Goal: Task Accomplishment & Management: Manage account settings

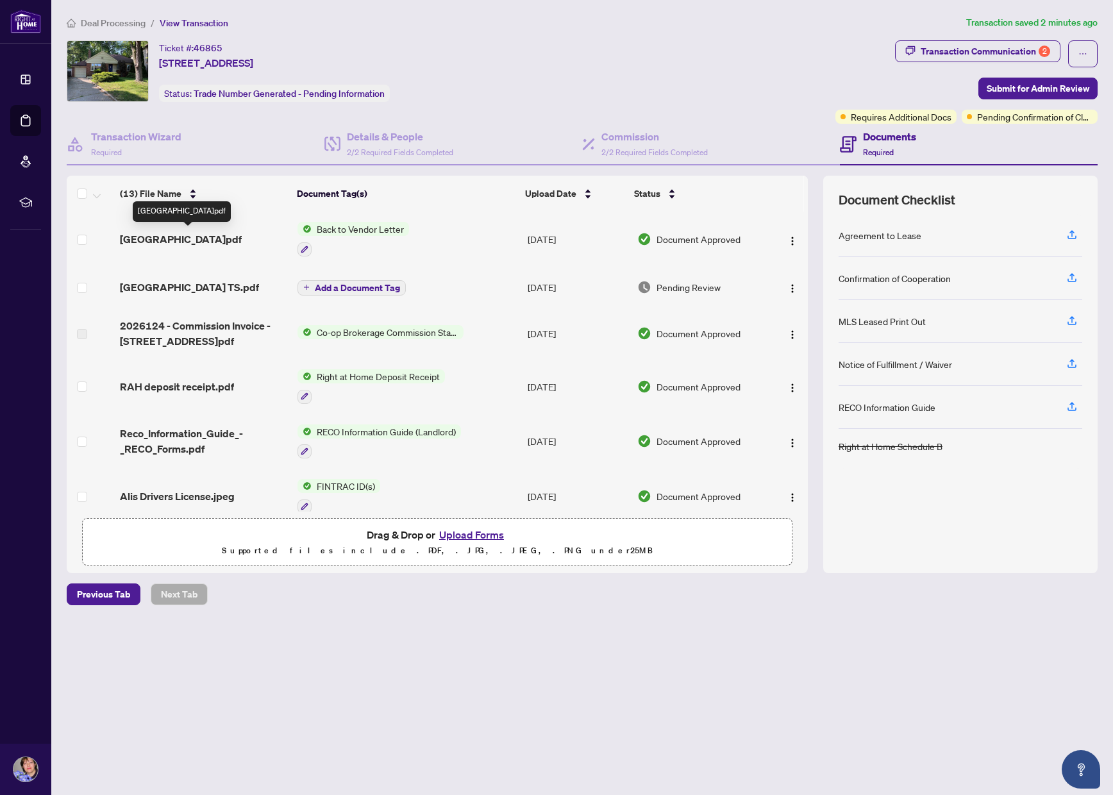
click at [171, 239] on span "[GEOGRAPHIC_DATA]pdf" at bounding box center [181, 239] width 122 height 15
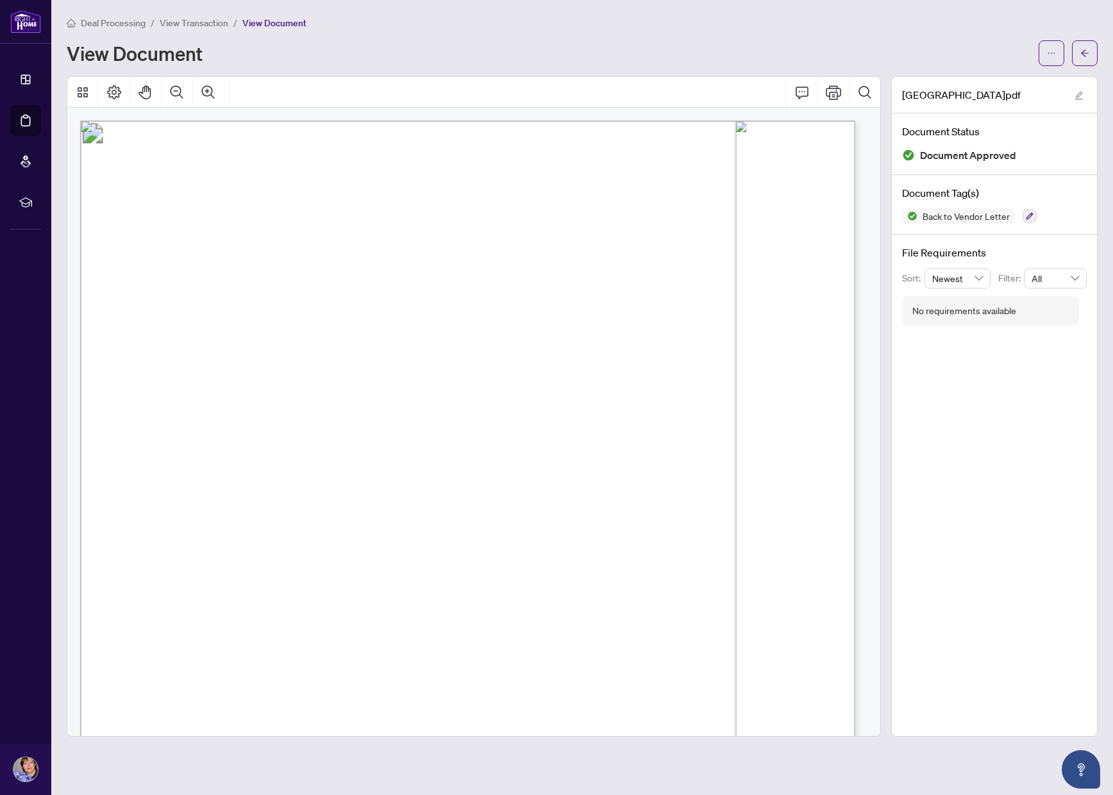
click at [203, 24] on span "View Transaction" at bounding box center [194, 23] width 69 height 12
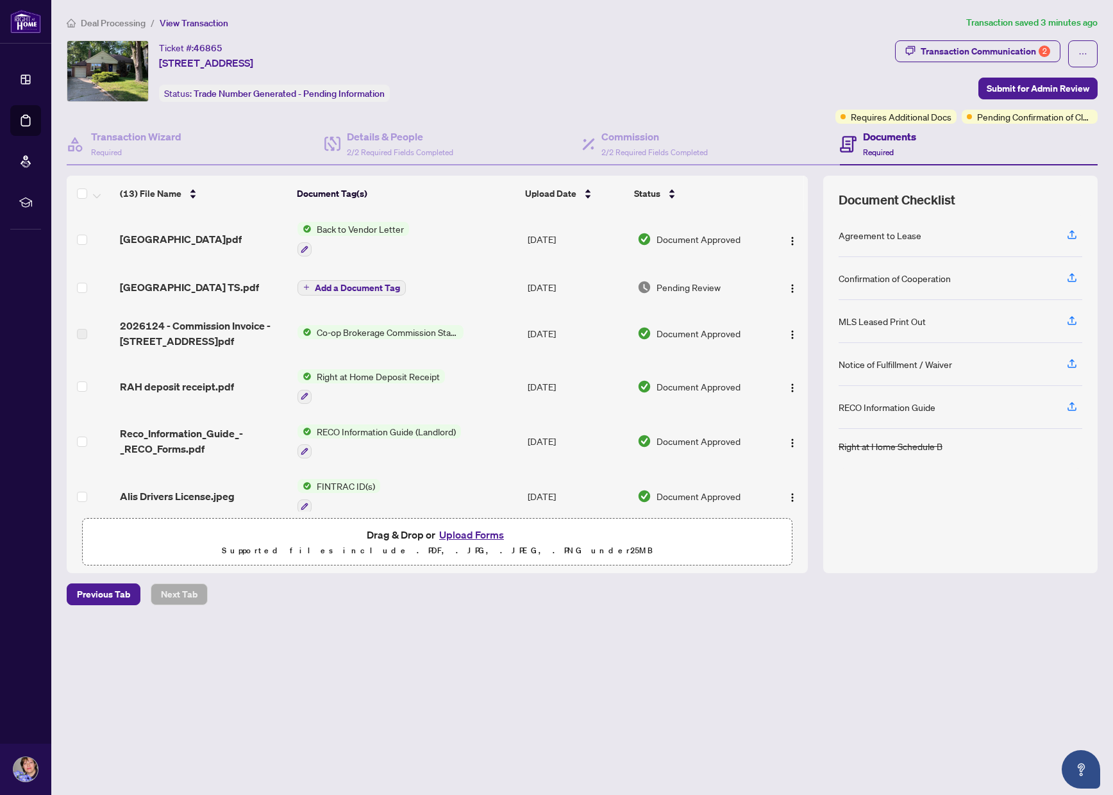
click at [341, 290] on span "Add a Document Tag" at bounding box center [357, 287] width 85 height 9
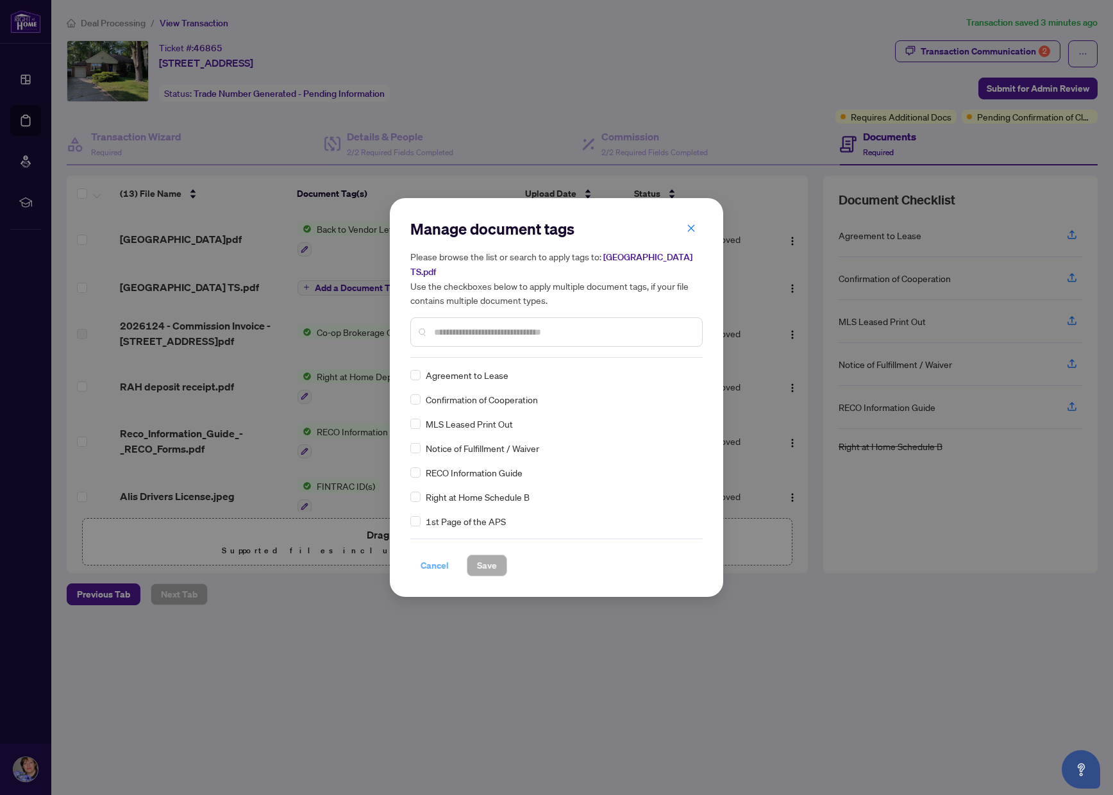
click at [433, 556] on span "Cancel" at bounding box center [435, 565] width 28 height 21
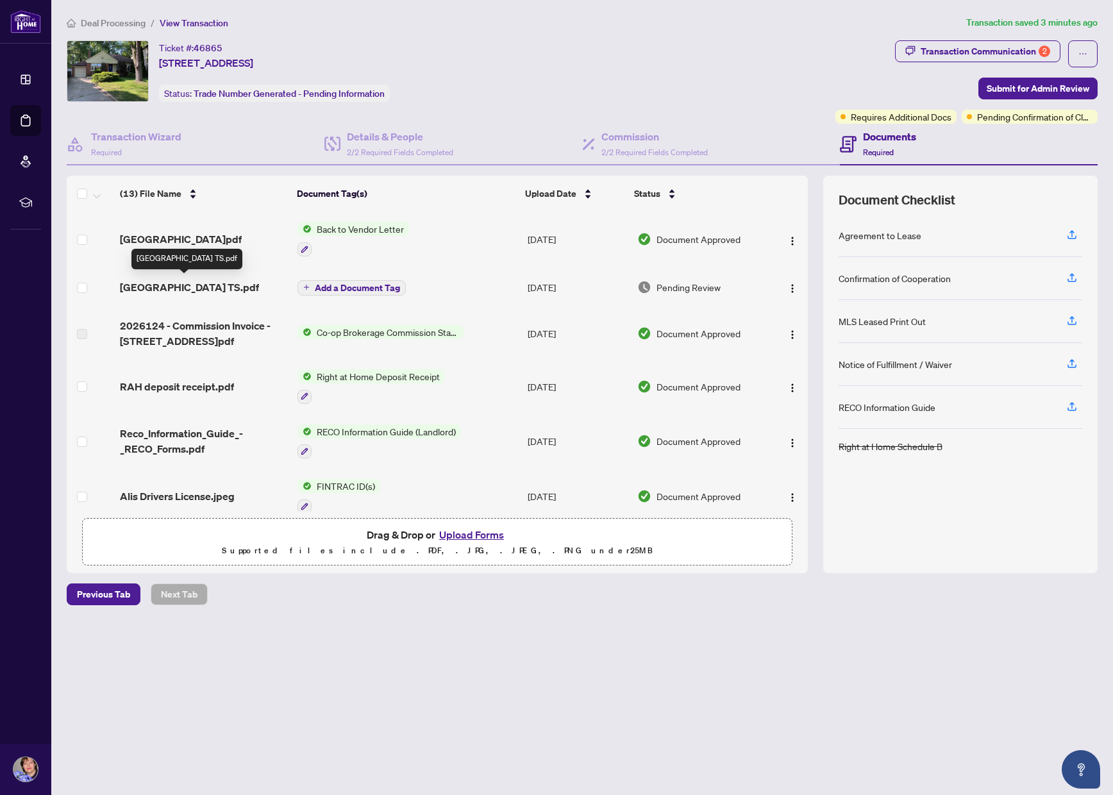
click at [180, 282] on span "[GEOGRAPHIC_DATA] TS.pdf" at bounding box center [189, 287] width 139 height 15
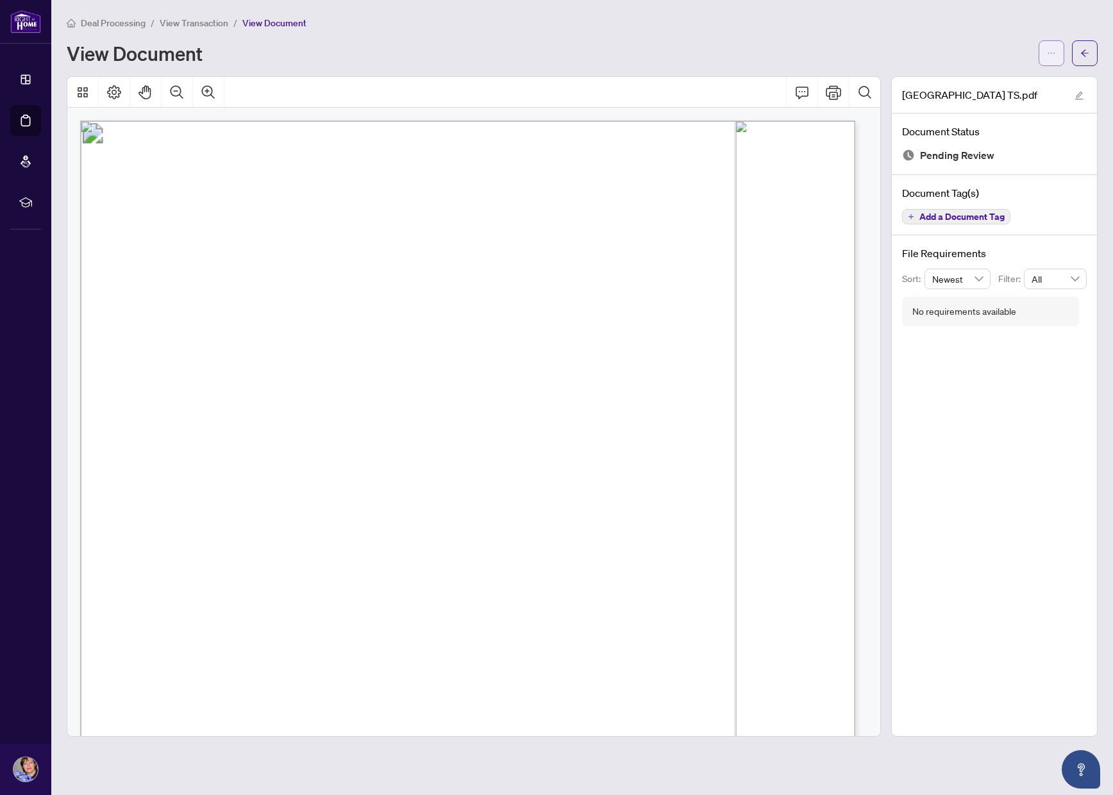
click at [1042, 58] on button "button" at bounding box center [1052, 53] width 26 height 26
click at [986, 74] on span "Download" at bounding box center [1005, 81] width 97 height 14
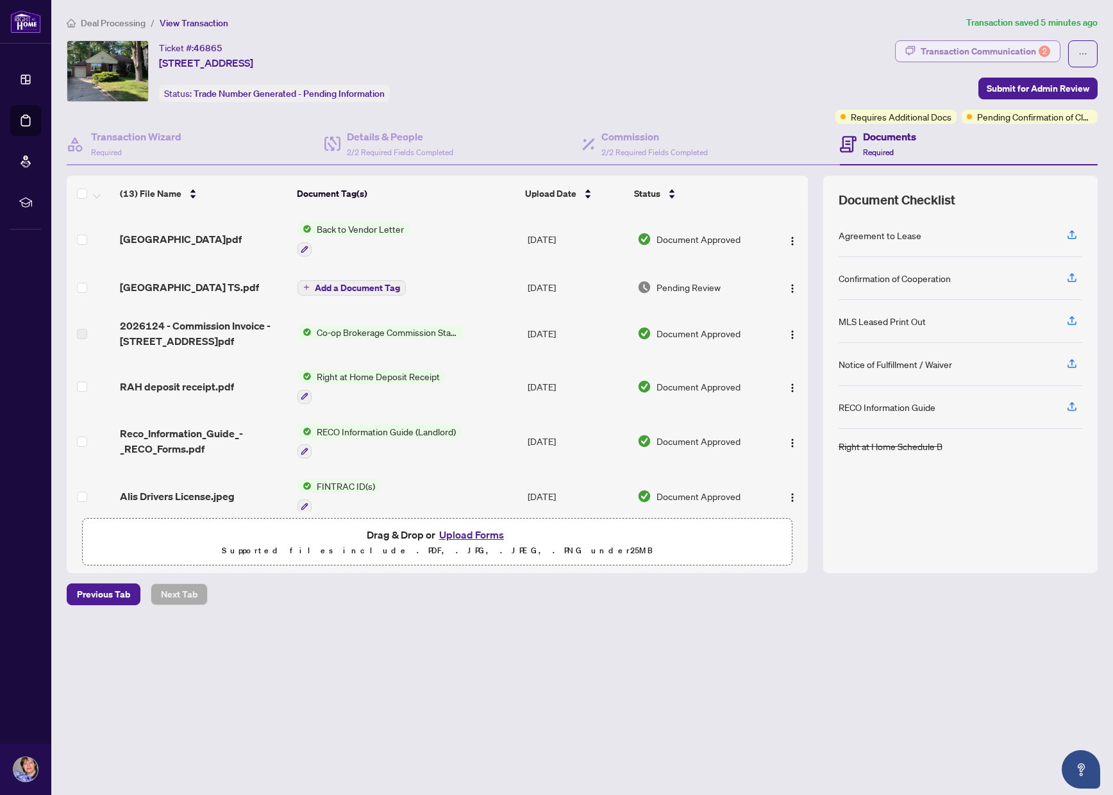
click at [1008, 51] on div "Transaction Communication 2" at bounding box center [986, 51] width 130 height 21
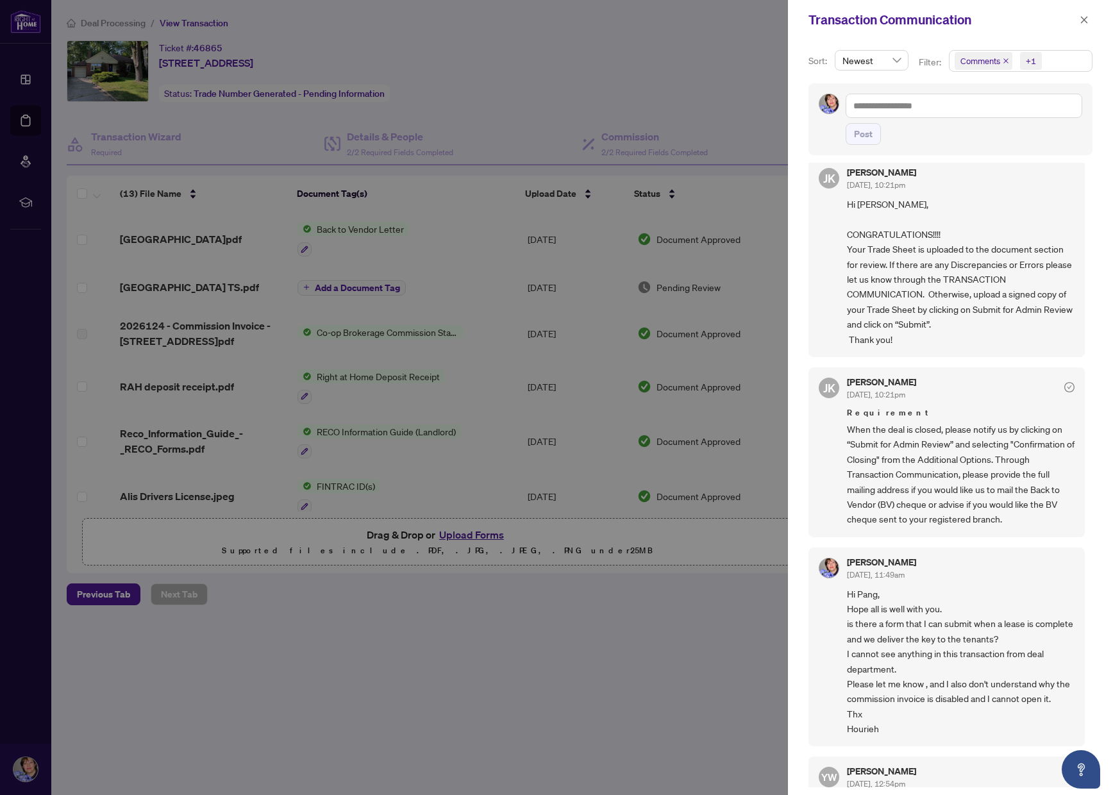
scroll to position [99, 0]
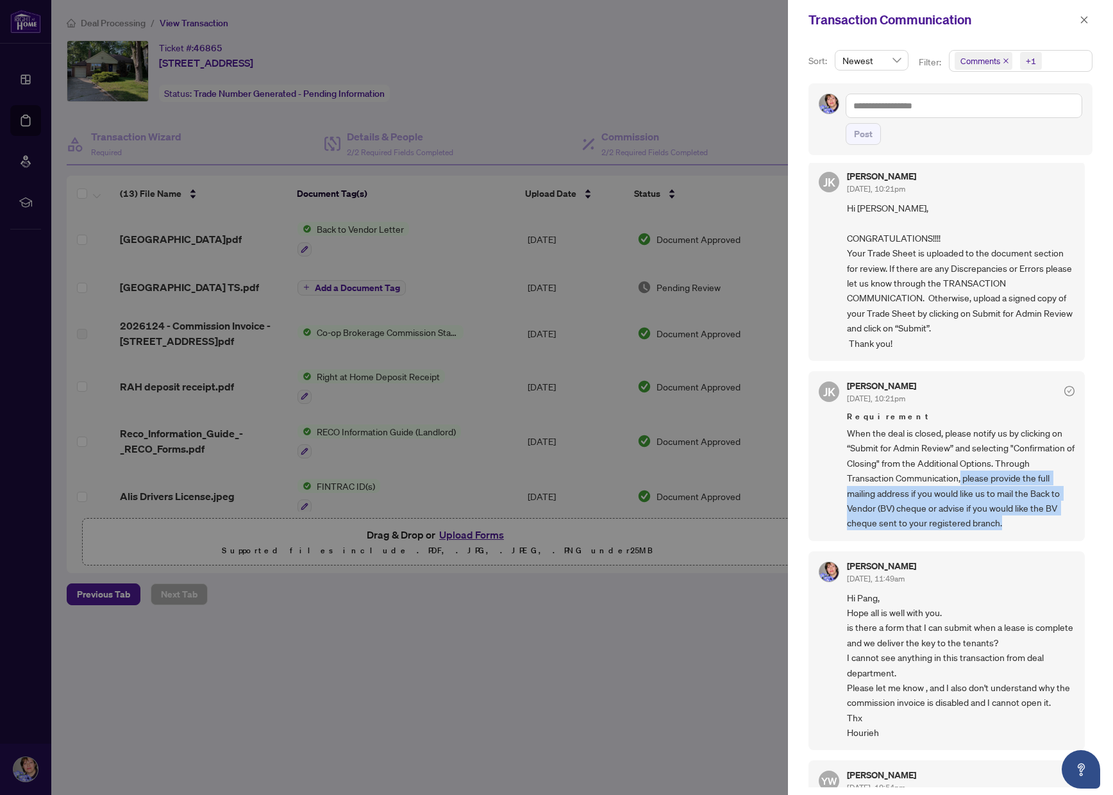
drag, startPoint x: 962, startPoint y: 478, endPoint x: 1003, endPoint y: 529, distance: 64.8
click at [1003, 529] on div "JK Jaye Khosravi Aug/13/2025, 10:21pm Requirement When the deal is closed, plea…" at bounding box center [947, 456] width 276 height 170
copy span "please provide the full mailing address if you would like us to mail the Back t…"
click at [699, 77] on div at bounding box center [556, 397] width 1113 height 795
click at [1086, 16] on icon "close" at bounding box center [1084, 19] width 9 height 9
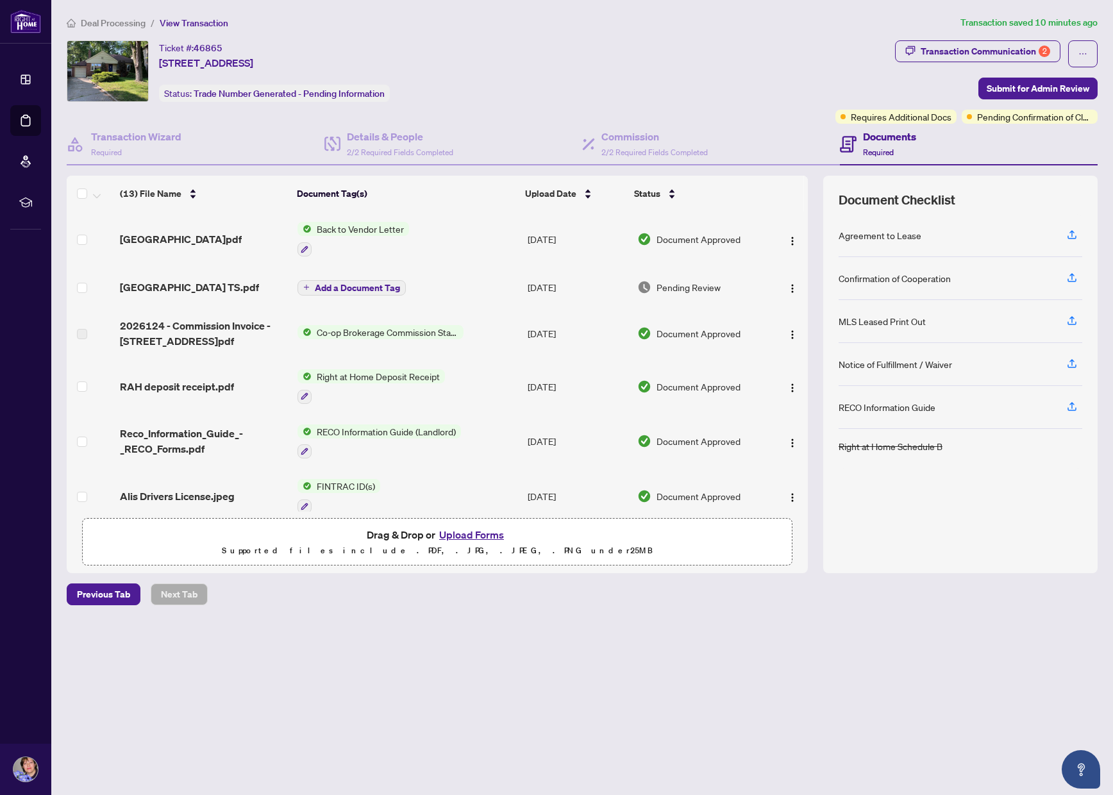
click at [466, 529] on button "Upload Forms" at bounding box center [472, 535] width 72 height 17
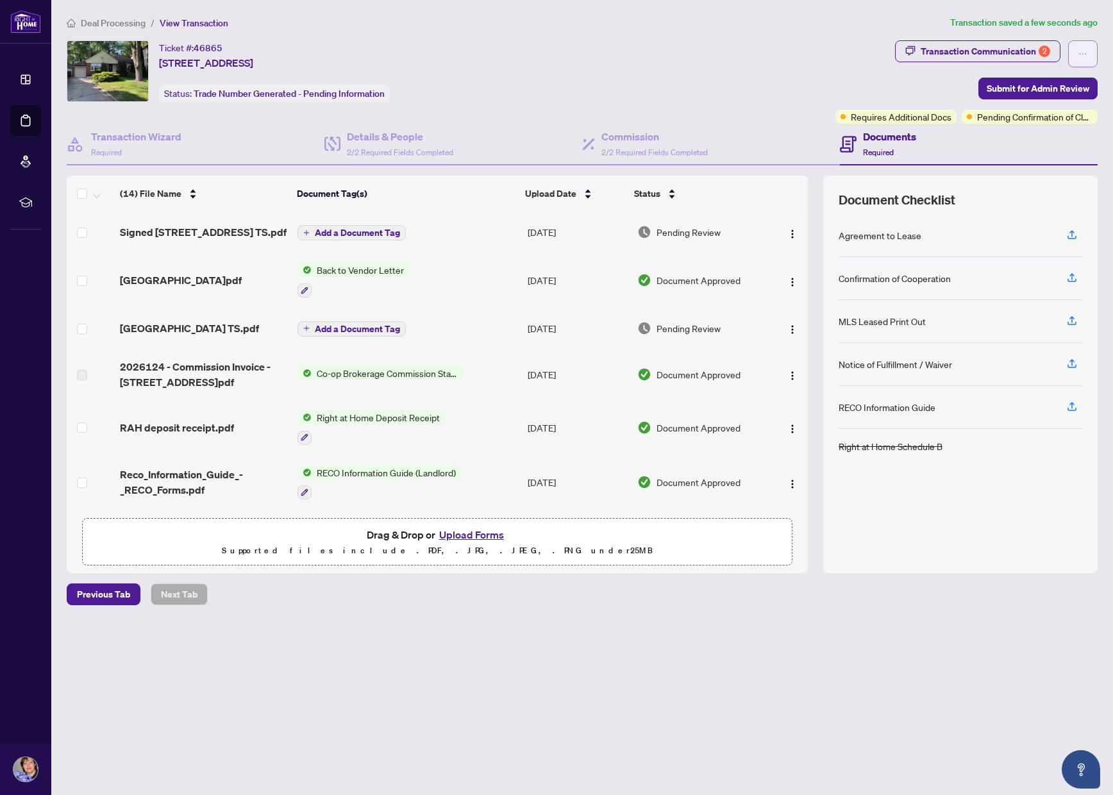
click at [1080, 51] on icon "ellipsis" at bounding box center [1083, 53] width 9 height 9
click at [1012, 88] on span "Submit for Admin Review" at bounding box center [1038, 88] width 103 height 21
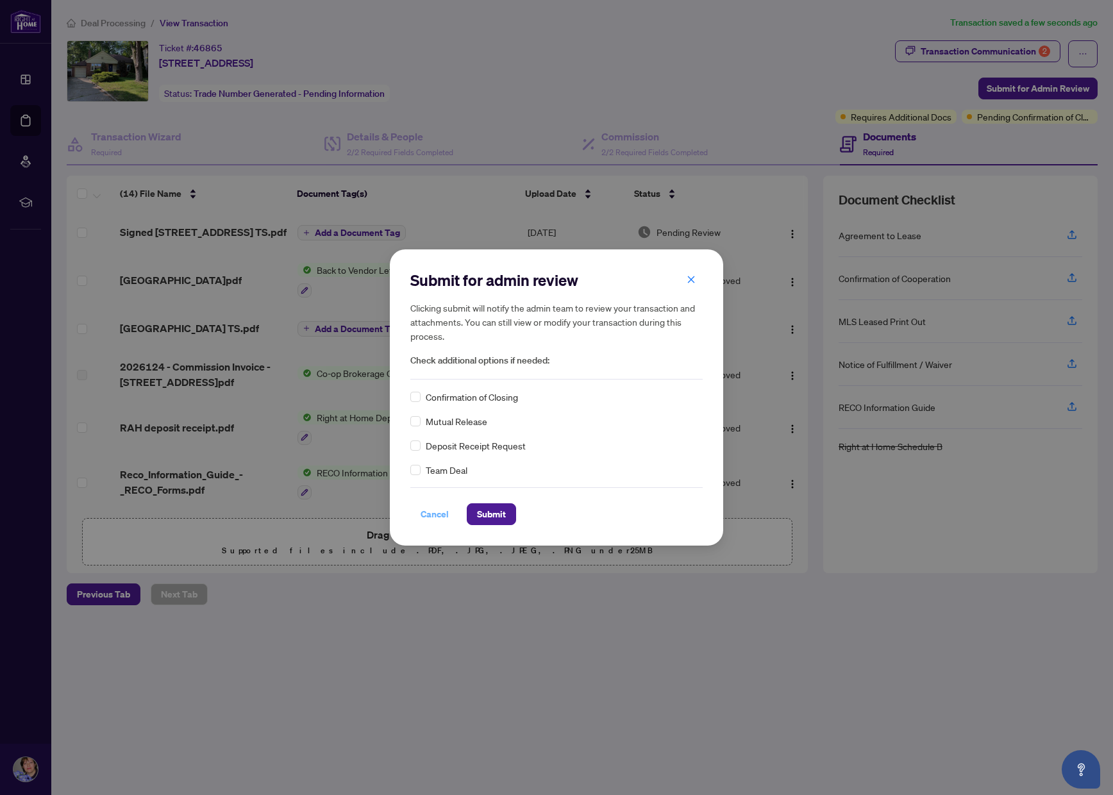
click at [436, 508] on span "Cancel" at bounding box center [435, 514] width 28 height 21
